Goal: Task Accomplishment & Management: Complete application form

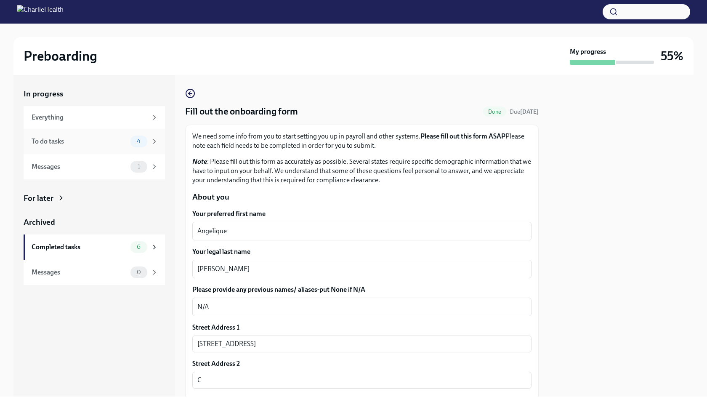
click at [139, 140] on span "4" at bounding box center [139, 141] width 14 height 6
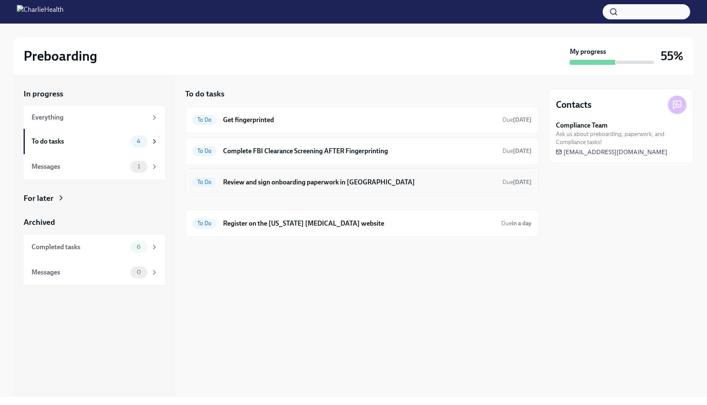
click at [368, 182] on h6 "Review and sign onboarding paperwork in UKG" at bounding box center [359, 182] width 273 height 9
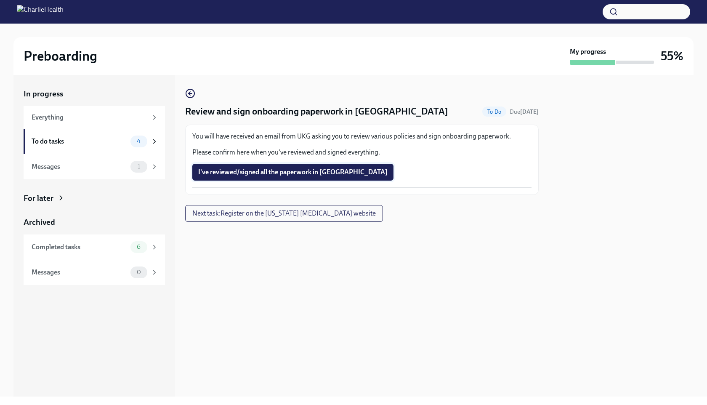
click at [236, 172] on span "I've reviewed/signed all the paperwork in UKG" at bounding box center [292, 172] width 189 height 8
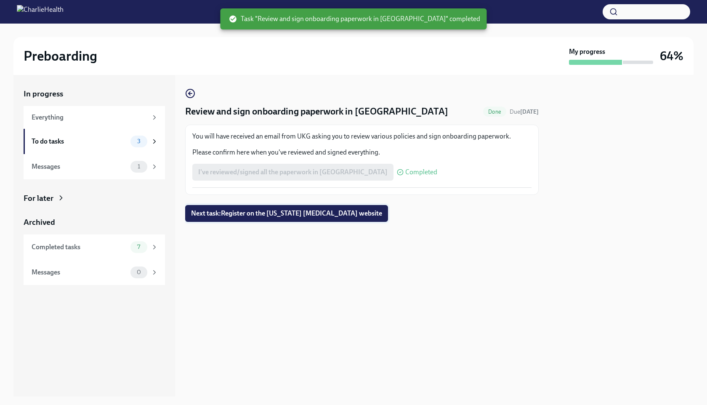
click at [274, 213] on span "Next task : Register on the Pennsylvania Child Abuse website" at bounding box center [286, 213] width 191 height 8
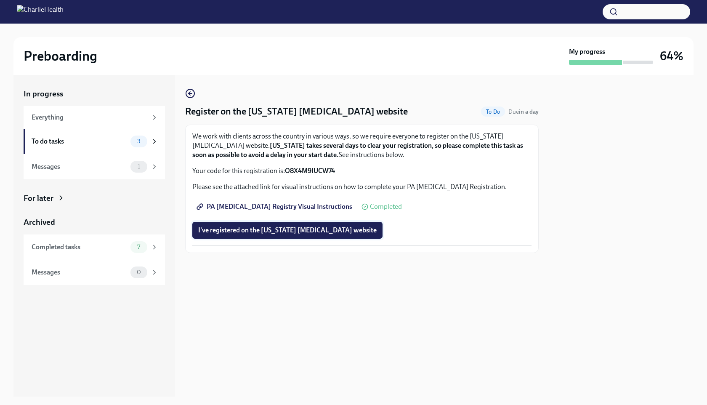
click at [292, 233] on span "I've registered on the Pennsylvania Child Abuse website" at bounding box center [287, 230] width 178 height 8
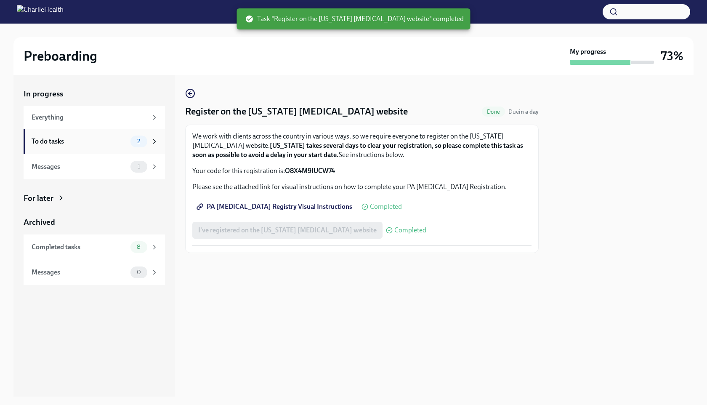
click at [129, 137] on div "To do tasks 2" at bounding box center [95, 142] width 127 height 12
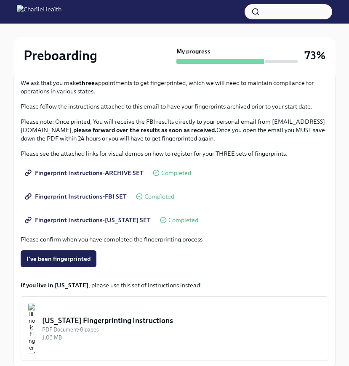
scroll to position [154, 0]
